Goal: Information Seeking & Learning: Learn about a topic

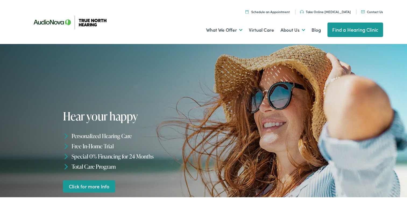
click at [335, 30] on link "Find a Hearing Clinic" at bounding box center [355, 29] width 56 height 15
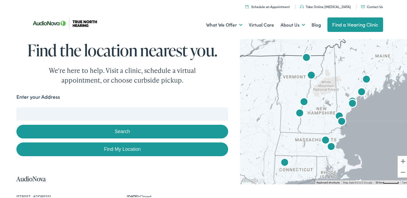
click at [111, 108] on input "Enter your Address" at bounding box center [122, 112] width 212 height 13
click at [400, 162] on button "Zoom in" at bounding box center [402, 160] width 11 height 11
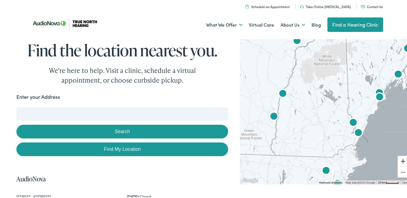
click at [400, 162] on button "Zoom in" at bounding box center [402, 160] width 11 height 11
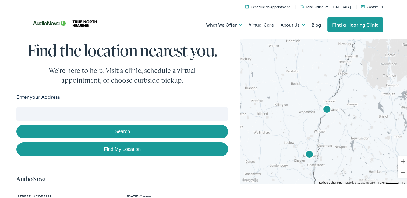
drag, startPoint x: 289, startPoint y: 106, endPoint x: 377, endPoint y: 138, distance: 93.7
click at [377, 138] on div at bounding box center [325, 109] width 171 height 147
click at [398, 162] on button "Zoom in" at bounding box center [402, 160] width 11 height 11
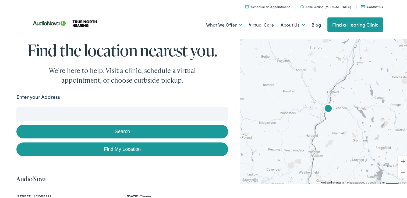
click at [398, 162] on button "Zoom in" at bounding box center [402, 160] width 11 height 11
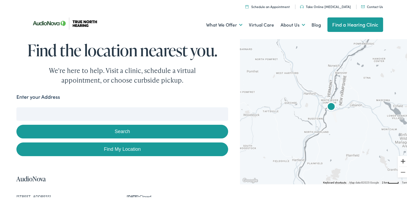
click at [398, 162] on button "Zoom in" at bounding box center [402, 160] width 11 height 11
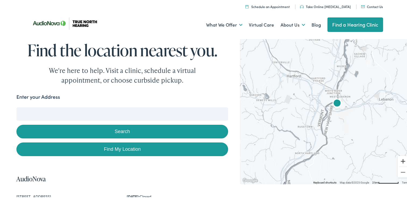
click at [398, 162] on button "Zoom in" at bounding box center [402, 160] width 11 height 11
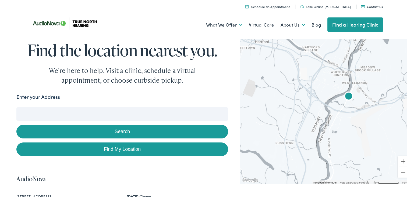
click at [398, 162] on button "Zoom in" at bounding box center [402, 160] width 11 height 11
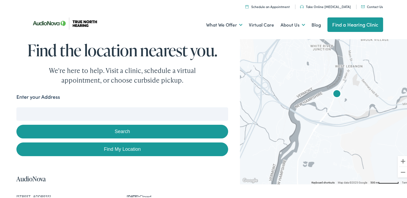
drag, startPoint x: 380, startPoint y: 112, endPoint x: 344, endPoint y: 124, distance: 38.2
click at [344, 124] on div at bounding box center [325, 109] width 171 height 147
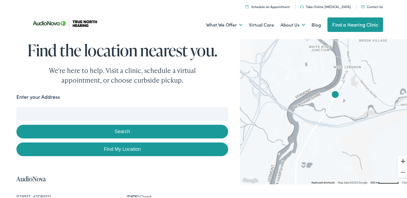
click at [400, 161] on button "Zoom in" at bounding box center [402, 160] width 11 height 11
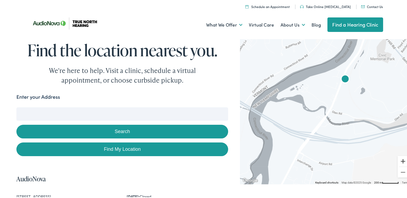
click at [400, 161] on button "Zoom in" at bounding box center [402, 160] width 11 height 11
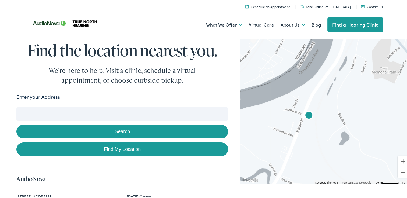
drag, startPoint x: 388, startPoint y: 74, endPoint x: 332, endPoint y: 142, distance: 88.7
click at [332, 142] on div at bounding box center [325, 109] width 171 height 147
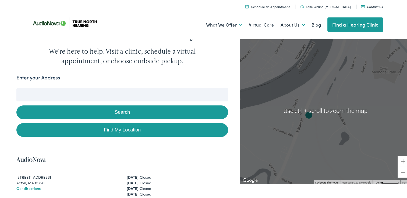
scroll to position [27, 0]
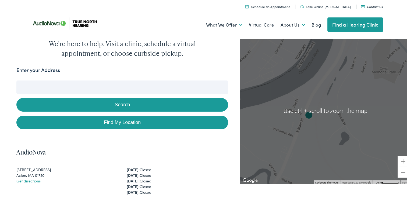
click at [327, 127] on div at bounding box center [325, 109] width 171 height 147
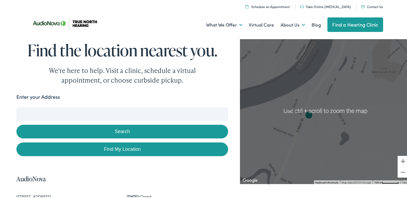
click at [320, 136] on div at bounding box center [325, 109] width 171 height 147
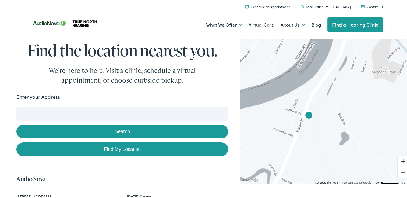
click at [397, 157] on button "Zoom in" at bounding box center [402, 160] width 11 height 11
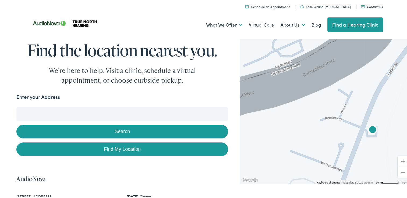
drag, startPoint x: 301, startPoint y: 132, endPoint x: 382, endPoint y: 140, distance: 81.6
click at [382, 141] on div at bounding box center [325, 109] width 171 height 147
click at [400, 170] on button "Zoom out" at bounding box center [402, 171] width 11 height 11
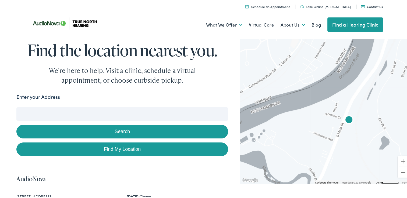
click at [400, 169] on button "Zoom out" at bounding box center [402, 171] width 11 height 11
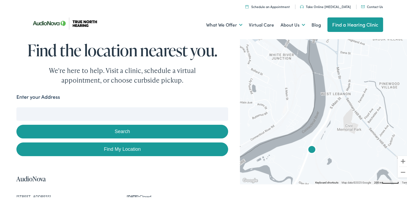
drag, startPoint x: 355, startPoint y: 96, endPoint x: 329, endPoint y: 131, distance: 43.7
click at [329, 131] on div at bounding box center [325, 109] width 171 height 147
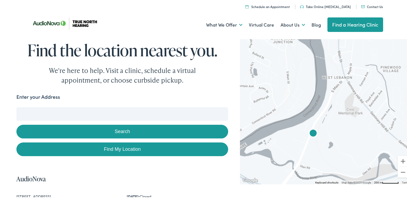
drag, startPoint x: 344, startPoint y: 99, endPoint x: 346, endPoint y: 84, distance: 15.4
click at [346, 84] on div at bounding box center [325, 109] width 171 height 147
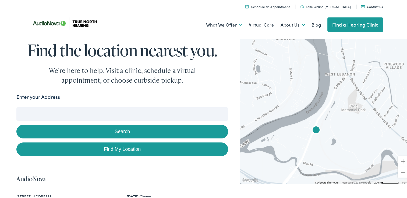
drag, startPoint x: 338, startPoint y: 126, endPoint x: 341, endPoint y: 122, distance: 5.2
click at [341, 122] on div at bounding box center [325, 109] width 171 height 147
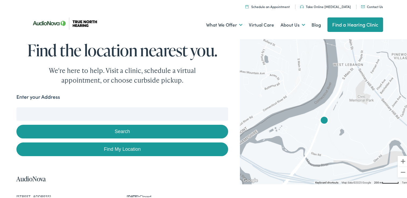
drag, startPoint x: 333, startPoint y: 136, endPoint x: 343, endPoint y: 124, distance: 14.9
click at [343, 124] on div at bounding box center [325, 109] width 171 height 147
click at [399, 161] on button "Zoom in" at bounding box center [402, 160] width 11 height 11
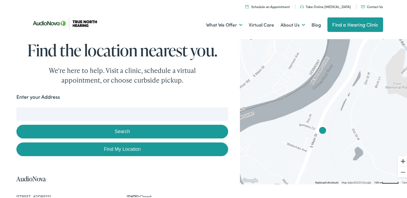
click at [399, 161] on button "Zoom in" at bounding box center [402, 160] width 11 height 11
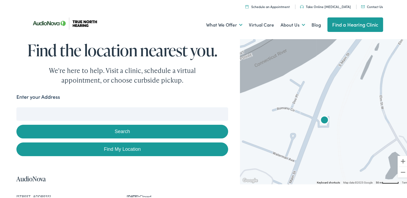
drag, startPoint x: 335, startPoint y: 145, endPoint x: 340, endPoint y: 113, distance: 32.6
click at [340, 113] on div at bounding box center [325, 109] width 171 height 147
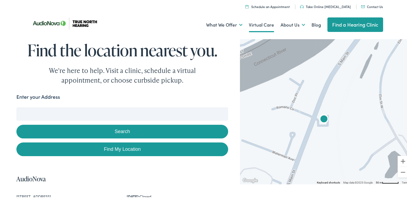
click at [255, 23] on link "Virtual Care" at bounding box center [261, 24] width 25 height 20
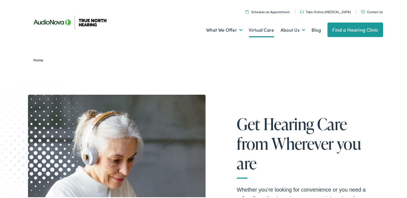
click at [38, 60] on img at bounding box center [31, 133] width 142 height 146
click at [37, 57] on link "Home" at bounding box center [39, 58] width 13 height 5
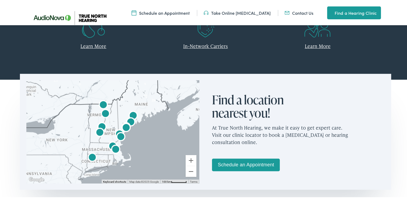
scroll to position [269, 0]
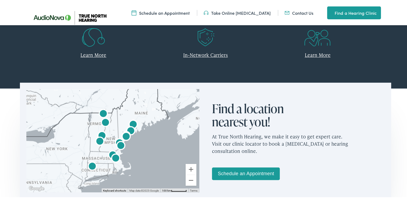
click at [97, 53] on link "Learn More" at bounding box center [93, 54] width 26 height 7
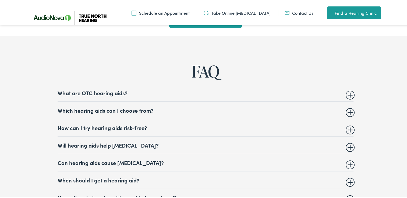
scroll to position [2016, 0]
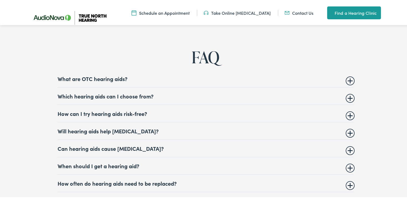
click at [96, 76] on summary "What are OTC hearing aids?" at bounding box center [206, 77] width 296 height 6
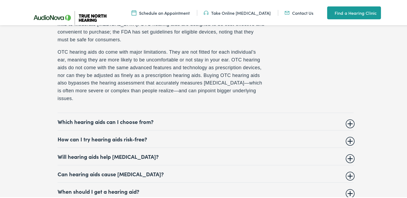
scroll to position [2124, 0]
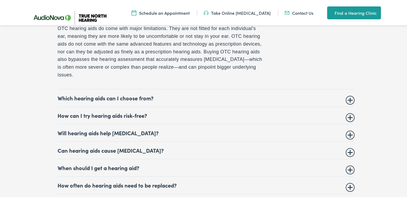
click at [114, 94] on summary "Which hearing aids can I choose from?" at bounding box center [206, 97] width 296 height 6
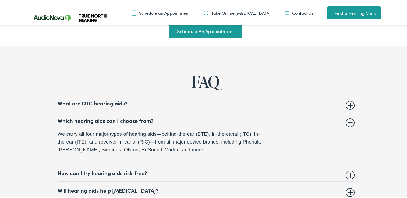
scroll to position [1983, 0]
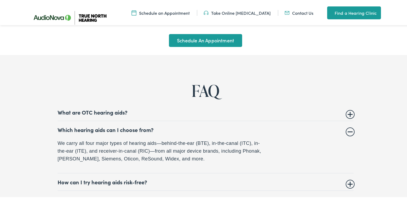
click at [109, 108] on summary "What are OTC hearing aids?" at bounding box center [206, 111] width 296 height 6
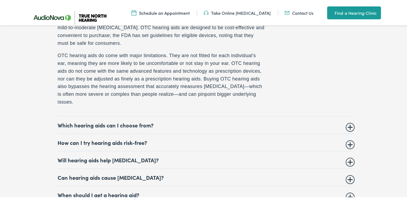
scroll to position [2117, 0]
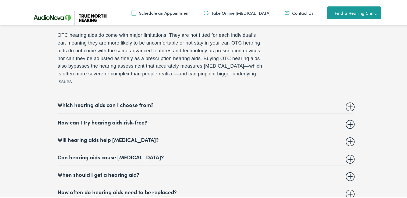
click at [102, 119] on summary "How can I try hearing aids risk-free?" at bounding box center [206, 121] width 296 height 6
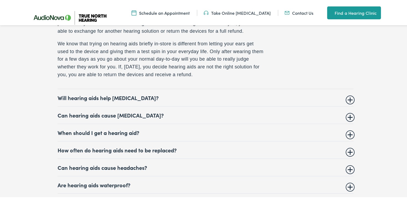
scroll to position [2137, 0]
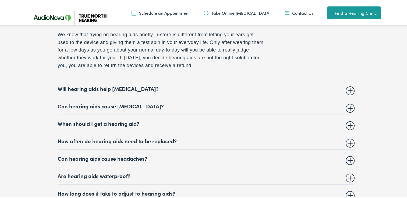
click at [77, 103] on summary "Can hearing aids cause [MEDICAL_DATA]?" at bounding box center [206, 105] width 296 height 6
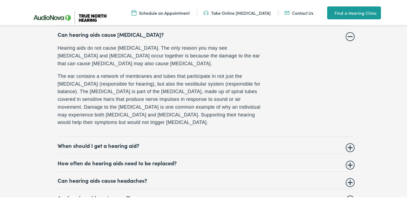
click at [75, 141] on summary "When should I get a hearing aid?" at bounding box center [206, 144] width 296 height 6
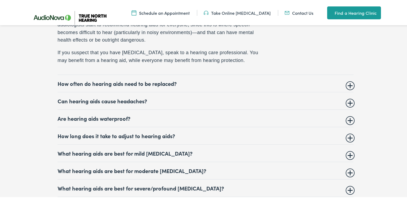
scroll to position [2211, 0]
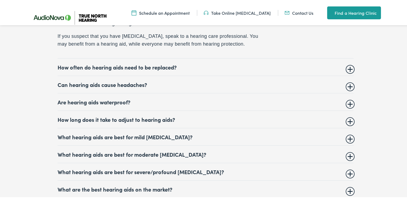
click at [82, 82] on summary "Can hearing aids cause headaches?" at bounding box center [206, 83] width 296 height 6
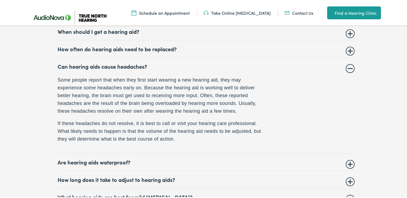
scroll to position [2151, 0]
click at [103, 45] on summary "How often do hearing aids need to be replaced?" at bounding box center [206, 48] width 296 height 6
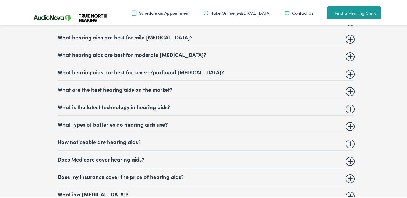
scroll to position [2285, 0]
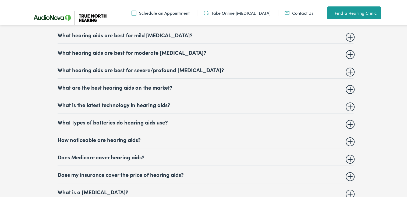
click at [93, 84] on summary "What are the best hearing aids on the market?" at bounding box center [206, 86] width 296 height 6
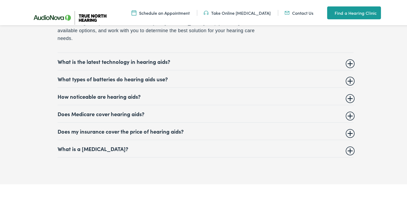
scroll to position [2369, 0]
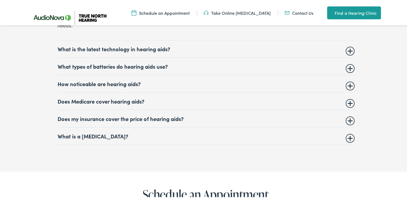
click at [84, 115] on summary "Does my insurance cover the price of hearing aids?" at bounding box center [206, 118] width 296 height 6
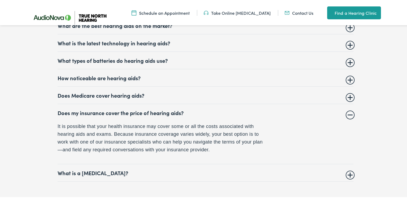
scroll to position [2282, 0]
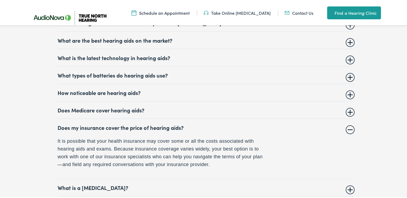
click at [83, 106] on summary "Does Medicare cover hearing aids?" at bounding box center [206, 109] width 296 height 6
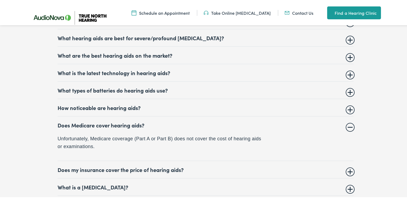
scroll to position [2255, 0]
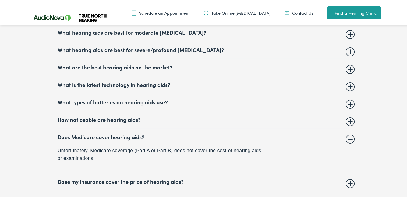
click at [85, 116] on summary "How noticeable are hearing aids?" at bounding box center [206, 118] width 296 height 6
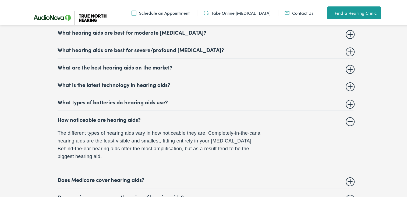
click at [90, 98] on summary "What types of batteries do hearing aids use?" at bounding box center [206, 101] width 296 height 6
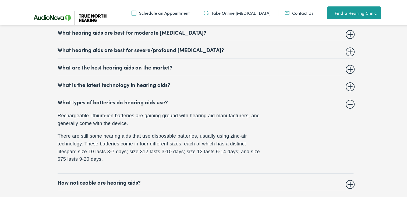
click at [92, 82] on summary "What is the latest technology in hearing aids?" at bounding box center [206, 83] width 296 height 6
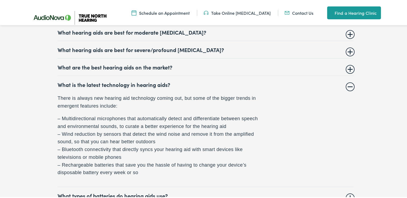
click at [86, 63] on summary "What are the best hearing aids on the market?" at bounding box center [206, 66] width 296 height 6
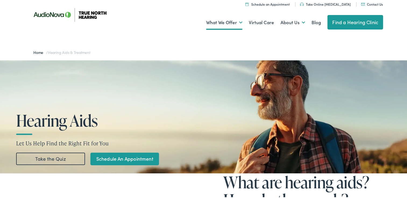
scroll to position [0, 0]
